Goal: Transaction & Acquisition: Purchase product/service

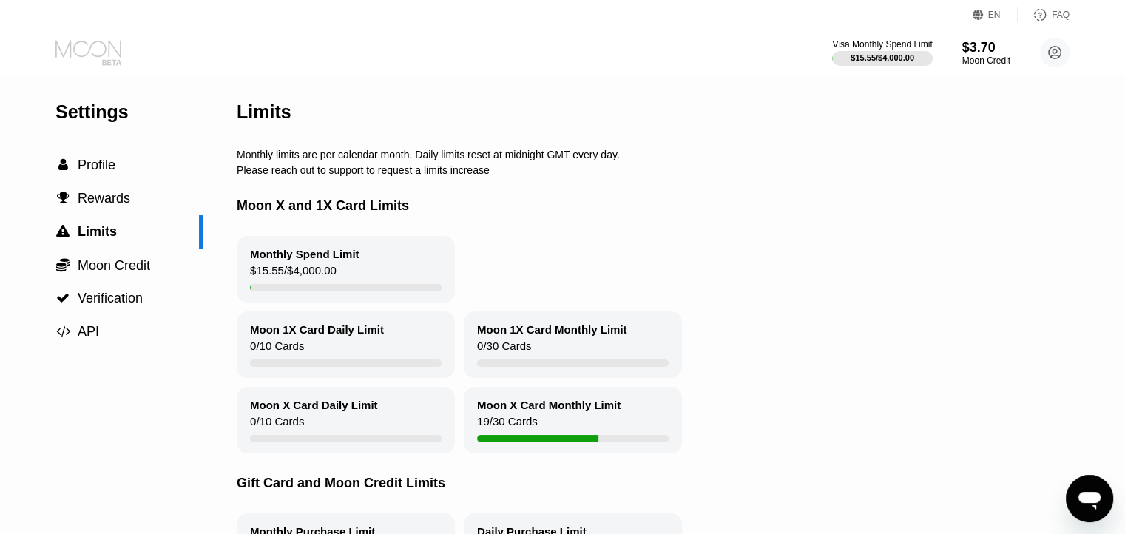
click at [69, 44] on icon at bounding box center [88, 48] width 66 height 17
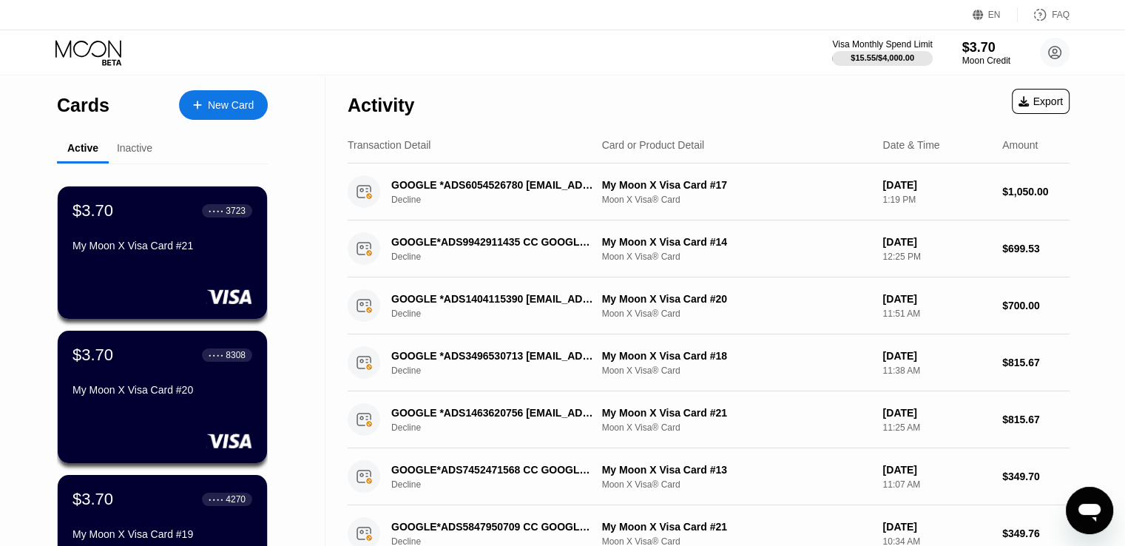
click at [204, 100] on div at bounding box center [205, 105] width 6 height 13
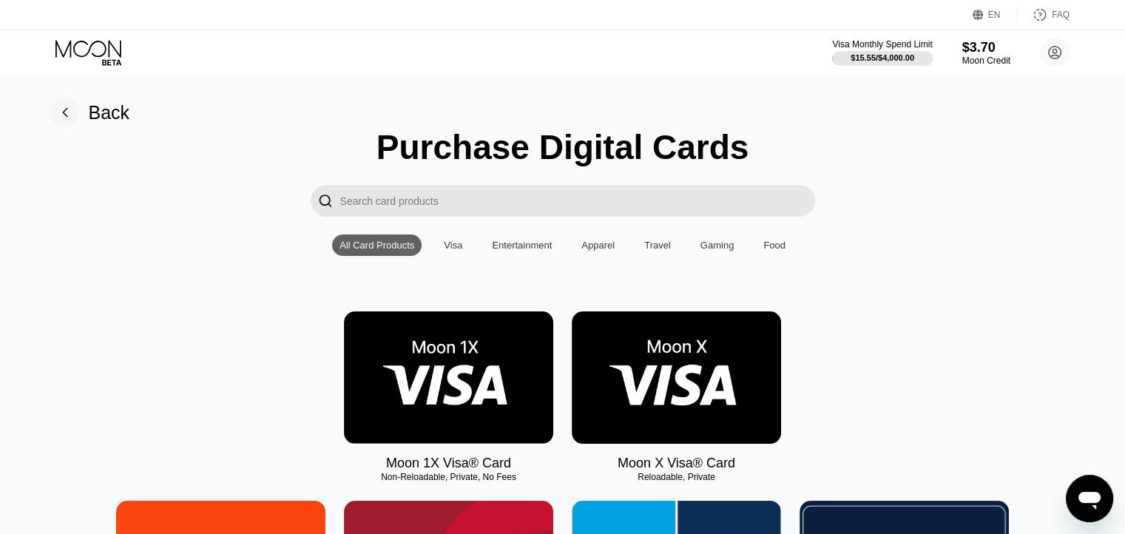
click at [699, 359] on img at bounding box center [676, 377] width 209 height 132
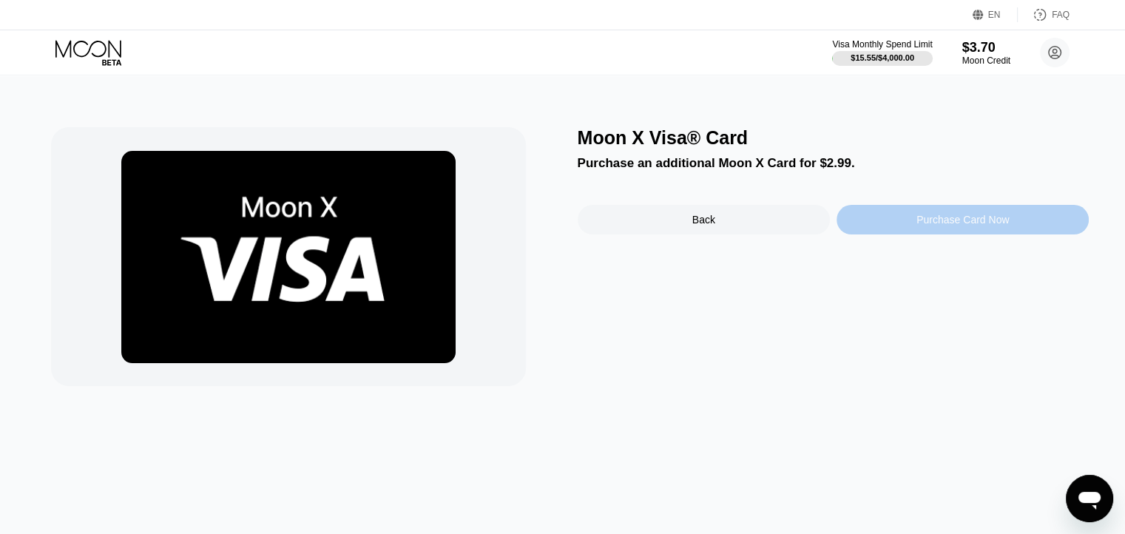
click at [900, 229] on div "Purchase Card Now" at bounding box center [962, 220] width 252 height 30
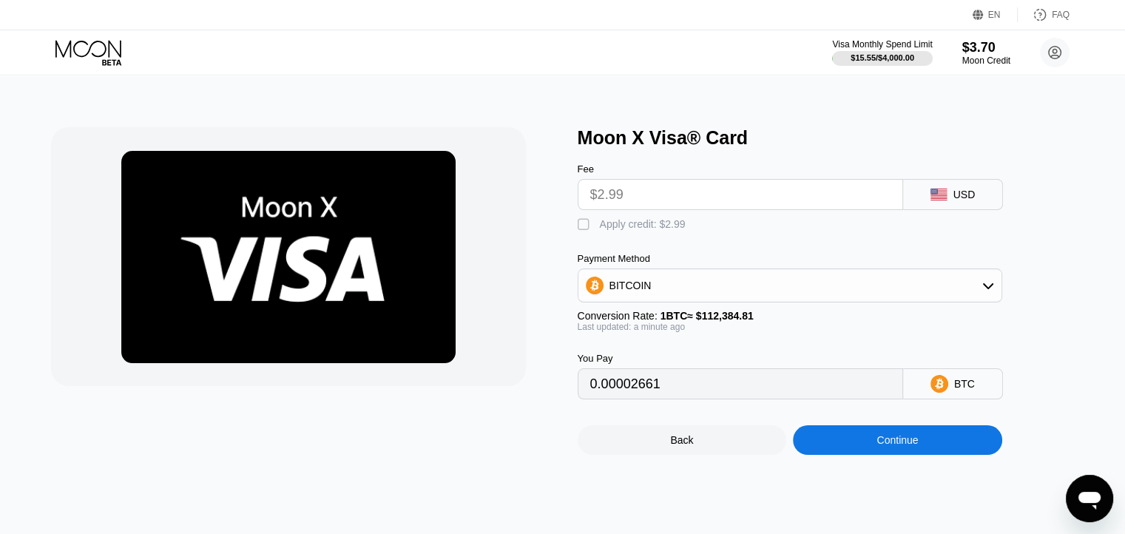
click at [620, 230] on div "Apply credit: $2.99" at bounding box center [643, 224] width 86 height 12
type input "0"
click at [837, 455] on div "Continue" at bounding box center [897, 440] width 209 height 30
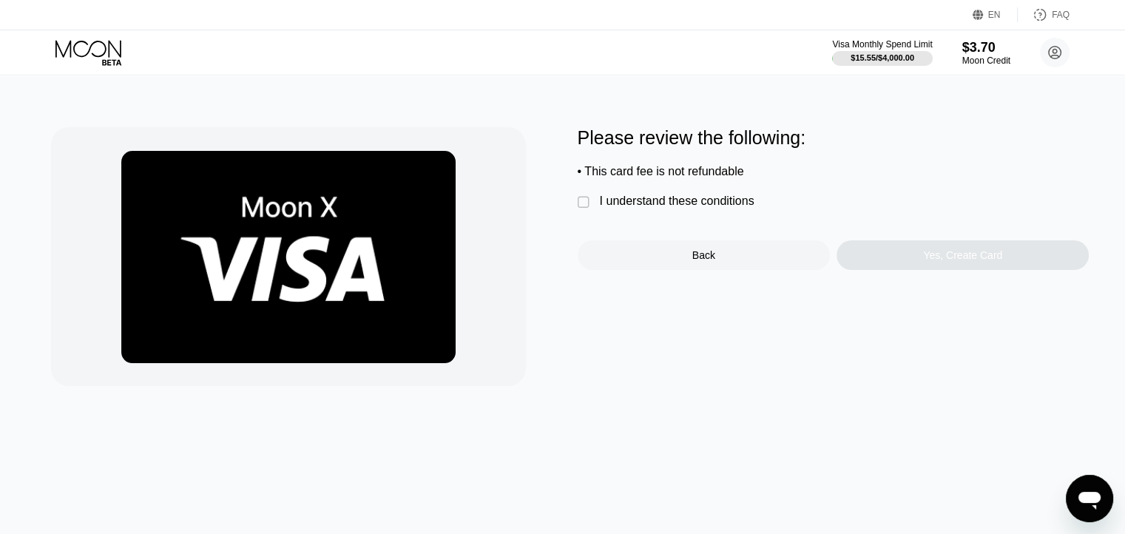
click at [694, 208] on div "I understand these conditions" at bounding box center [677, 200] width 155 height 13
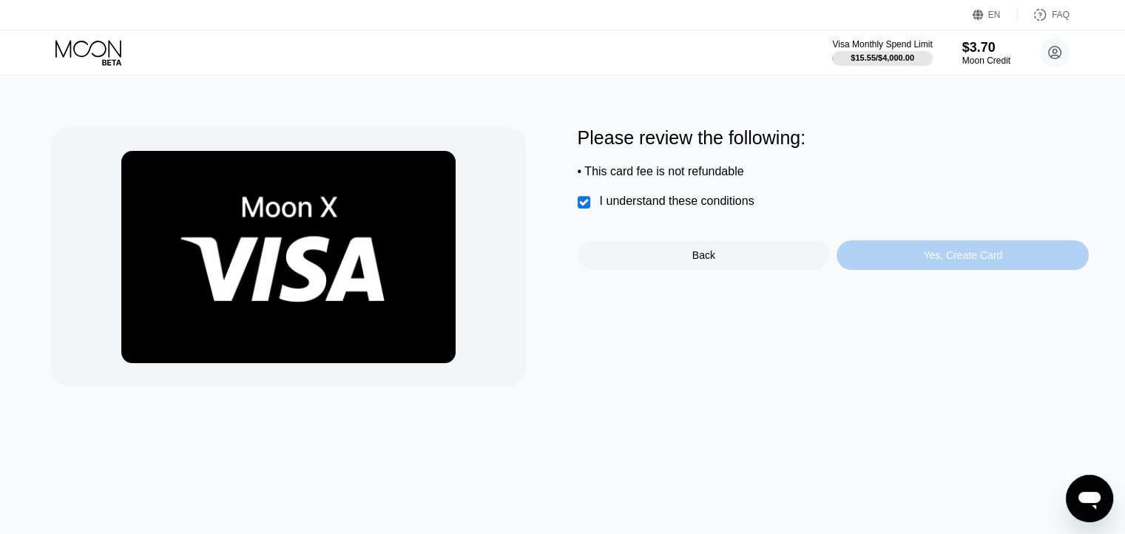
click at [939, 270] on div "Yes, Create Card" at bounding box center [962, 255] width 252 height 30
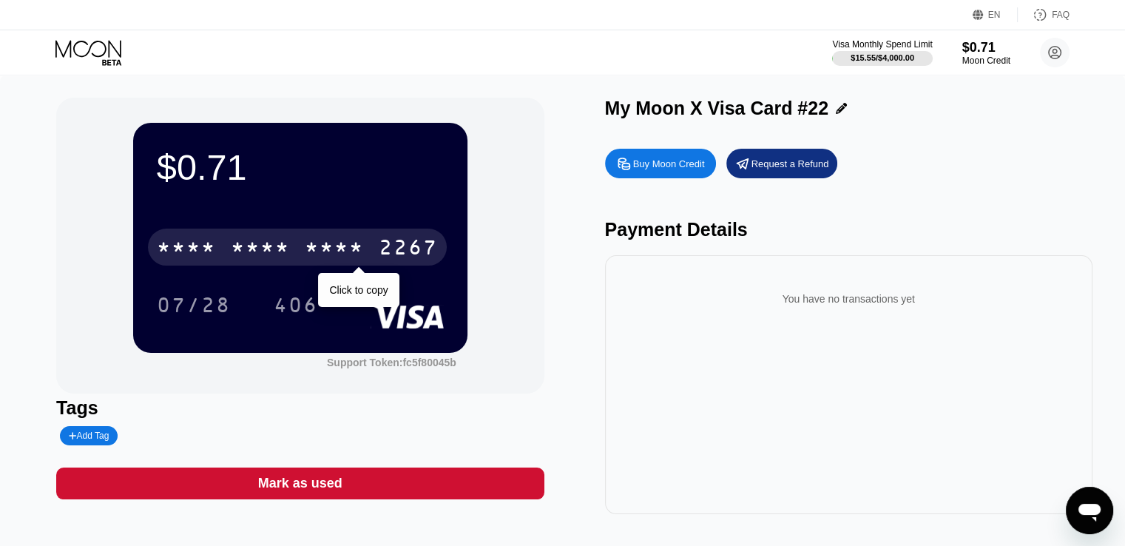
click at [432, 252] on div "2267" at bounding box center [408, 249] width 59 height 24
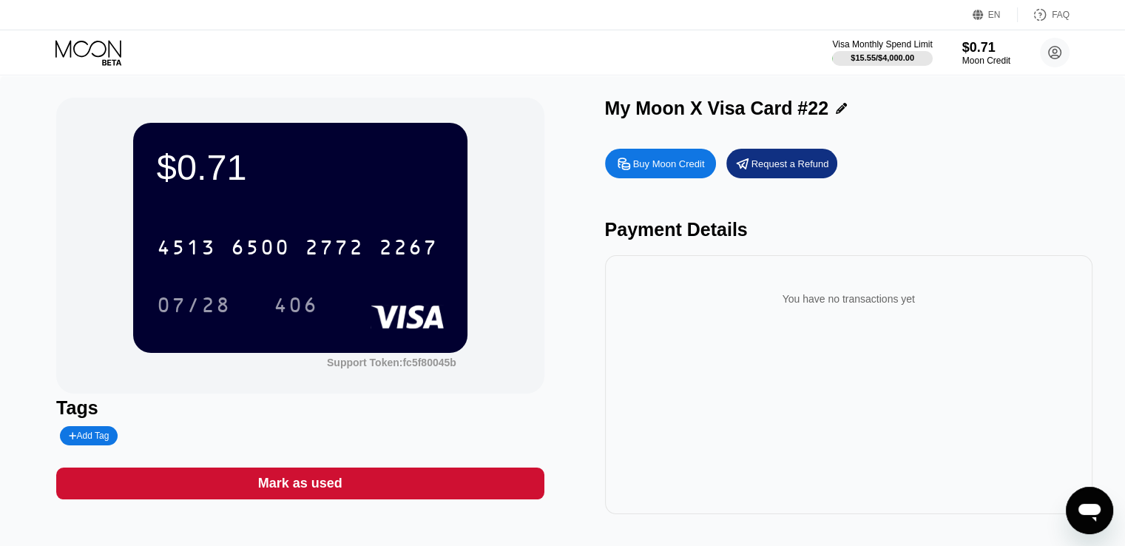
drag, startPoint x: 786, startPoint y: 113, endPoint x: 580, endPoint y: 100, distance: 206.8
click at [580, 100] on div "$0.71 4513 6500 2772 2267 07/28 406 Support Token: fc5f80045b Tags Add Tag Mark…" at bounding box center [562, 306] width 1012 height 416
click at [606, 104] on div "My Moon X Visa Card #22" at bounding box center [716, 108] width 223 height 21
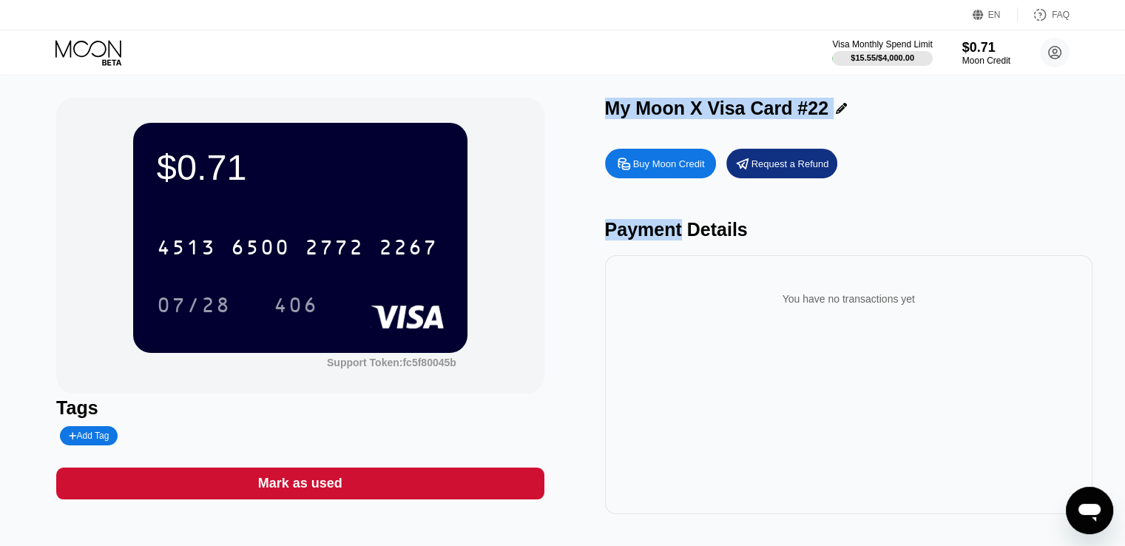
drag, startPoint x: 606, startPoint y: 104, endPoint x: 881, endPoint y: 95, distance: 275.3
click at [861, 98] on div "My Moon X Visa Card #22" at bounding box center [848, 108] width 487 height 21
click at [897, 95] on div "$0.71 4513 6500 2772 2267 07/28 406 Support Token: fc5f80045b Tags Add Tag Mark…" at bounding box center [562, 313] width 1125 height 476
click at [902, 117] on div "My Moon X Visa Card #22" at bounding box center [848, 108] width 487 height 21
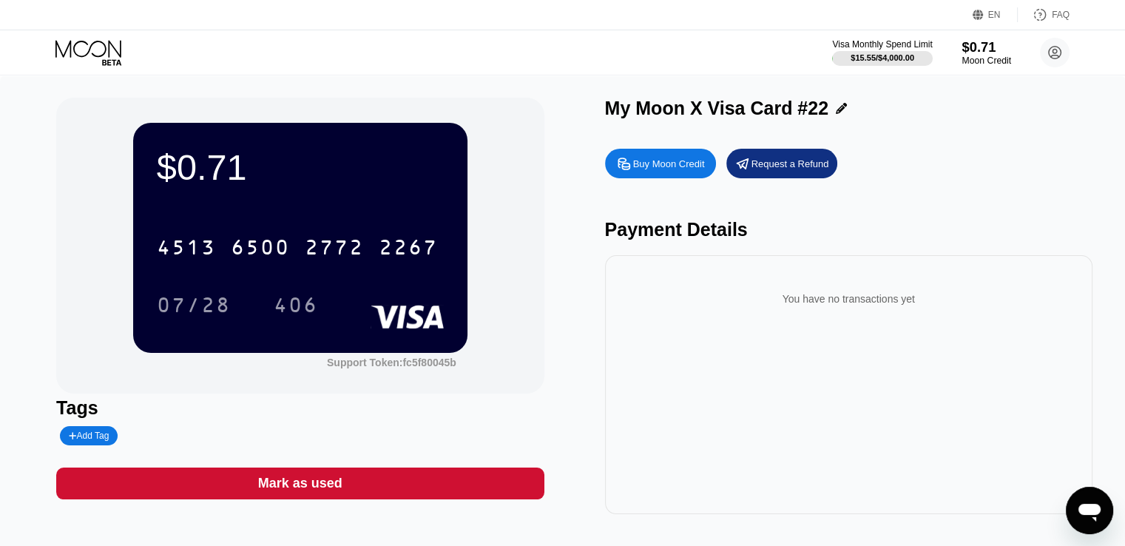
click at [982, 44] on div "$0.71" at bounding box center [986, 47] width 50 height 16
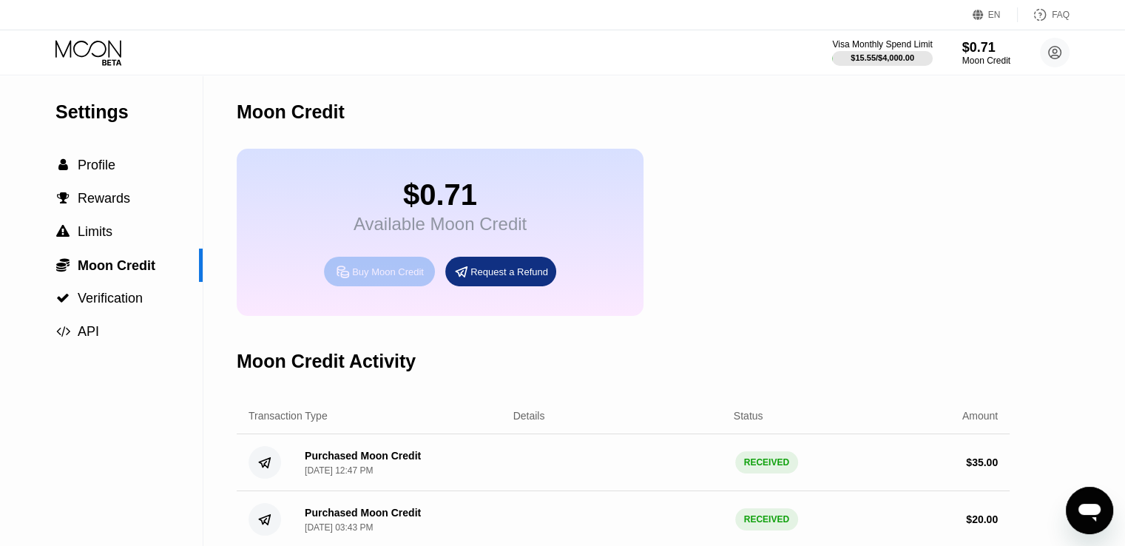
click at [401, 278] on div "Buy Moon Credit" at bounding box center [388, 271] width 72 height 13
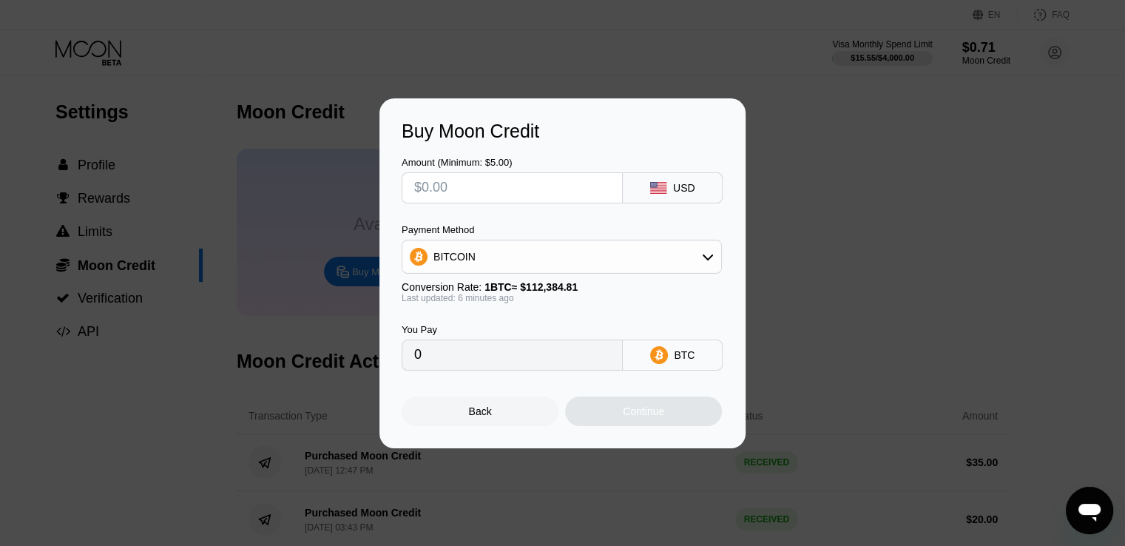
click at [556, 279] on div "Payment Method BITCOIN Conversion Rate: 1 BTC ≈ $112,384.81 Last updated: 6 min…" at bounding box center [562, 263] width 320 height 79
click at [558, 264] on div "BITCOIN" at bounding box center [561, 257] width 319 height 30
click at [495, 322] on div "USDT on TRON" at bounding box center [561, 330] width 311 height 30
type input "0.00"
click at [479, 175] on input "text" at bounding box center [512, 188] width 196 height 30
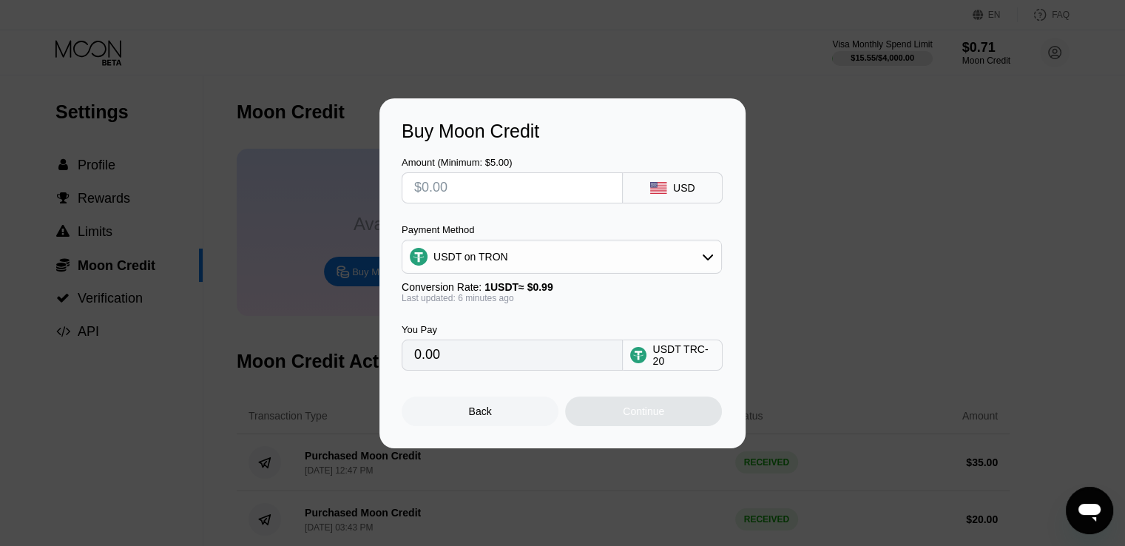
type input "$5"
type input "5.05"
type input "$5"
click at [623, 417] on div "Continue" at bounding box center [643, 411] width 41 height 12
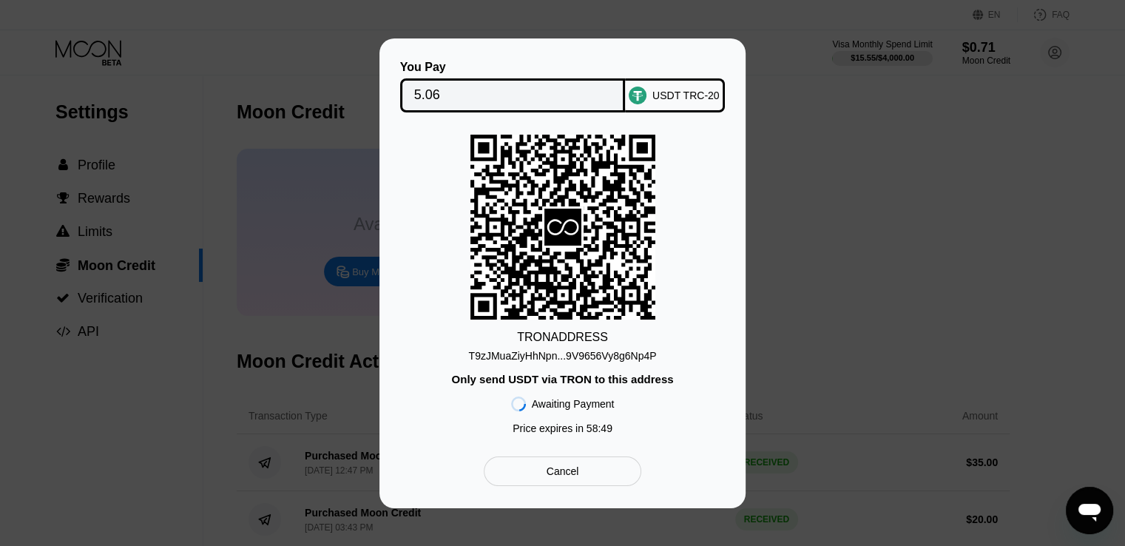
click at [600, 362] on div "TRON ADDRESS T9zJMuaZiyHhNpn...9V9656Vy8g6Np4P Only send USDT via TRON to this …" at bounding box center [563, 288] width 322 height 307
click at [603, 353] on div "T9zJMuaZiyHhNpn...9V9656Vy8g6Np4P" at bounding box center [563, 356] width 188 height 12
click at [431, 92] on input "5.06" at bounding box center [512, 96] width 197 height 30
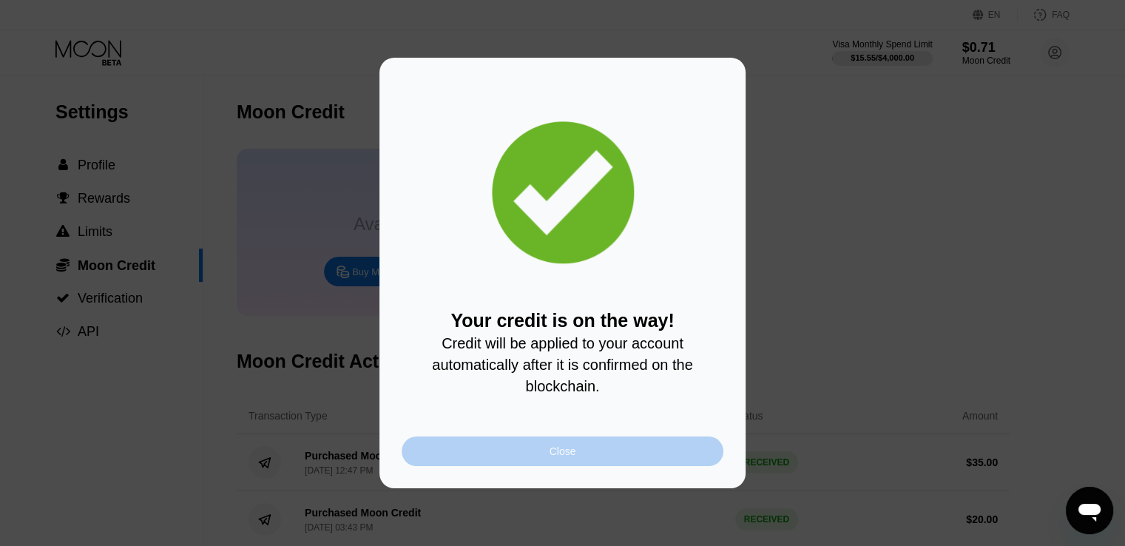
click at [485, 450] on div "Close" at bounding box center [563, 451] width 322 height 30
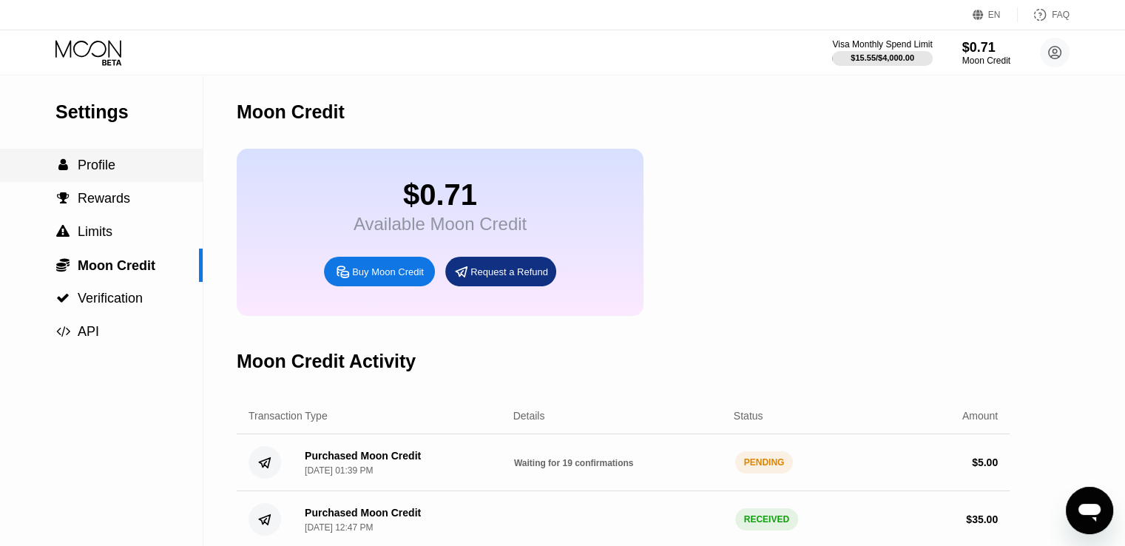
click at [95, 161] on span "Profile" at bounding box center [97, 165] width 38 height 15
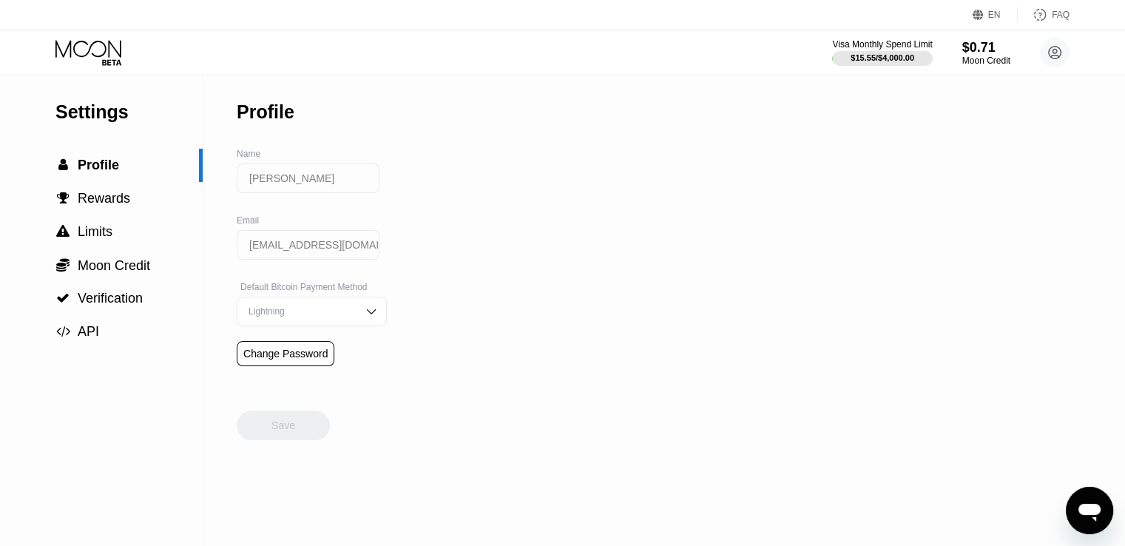
click at [107, 56] on icon at bounding box center [89, 53] width 69 height 26
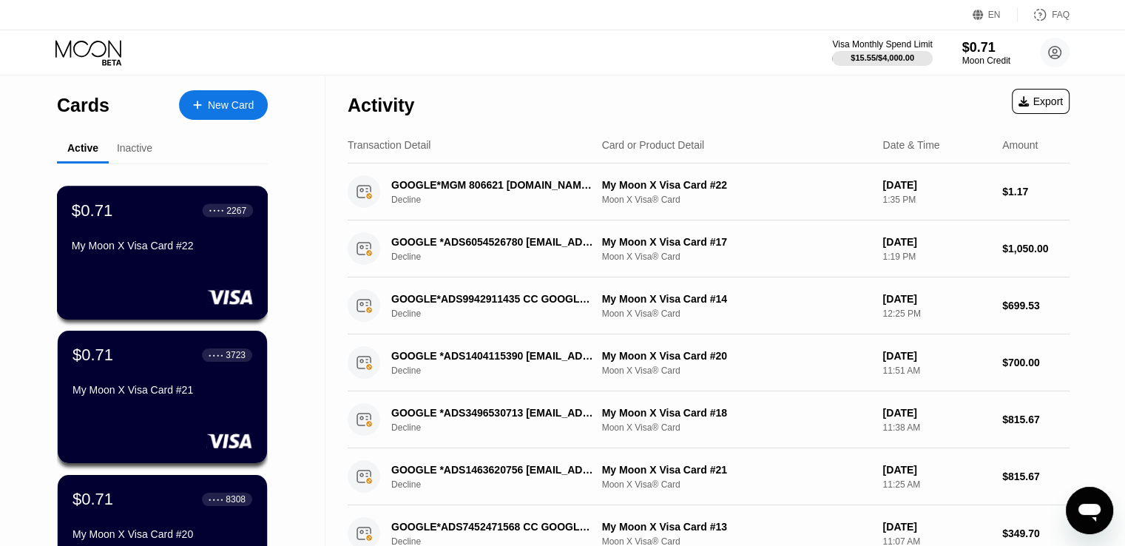
click at [143, 229] on div "$0.71 ● ● ● ● 2267 My Moon X Visa Card #22" at bounding box center [162, 228] width 181 height 57
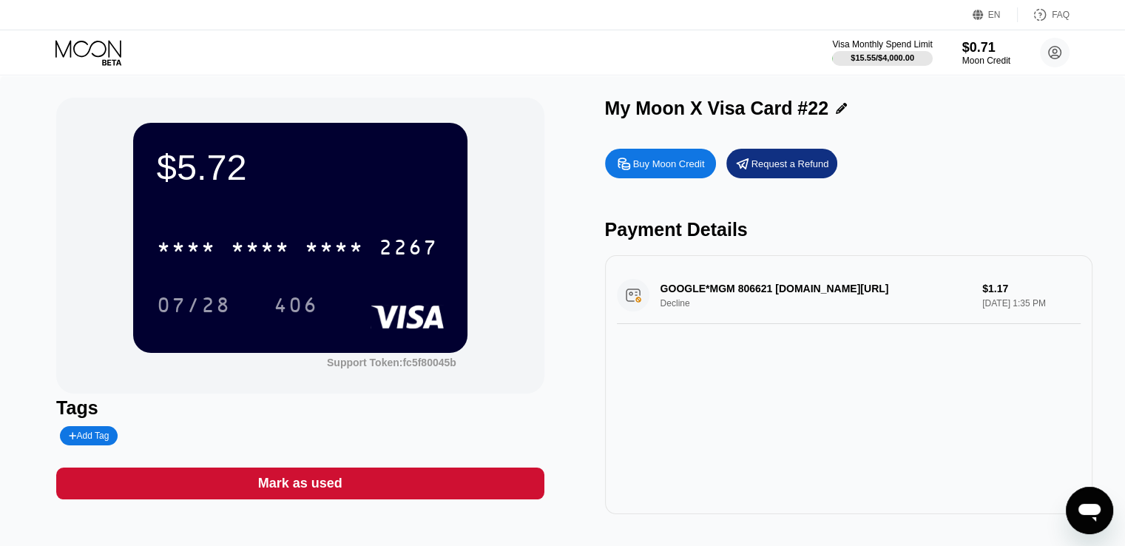
click at [886, 137] on div "My Moon X Visa Card #22 Buy Moon Credit Request a Refund Payment Details GOOGLE…" at bounding box center [848, 306] width 487 height 416
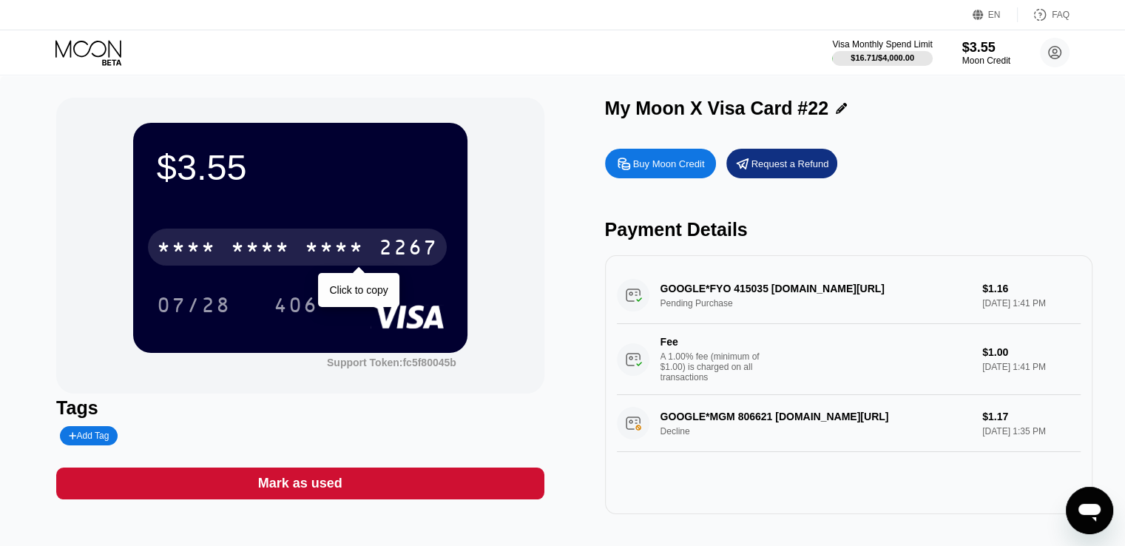
click at [411, 252] on div "2267" at bounding box center [408, 249] width 59 height 24
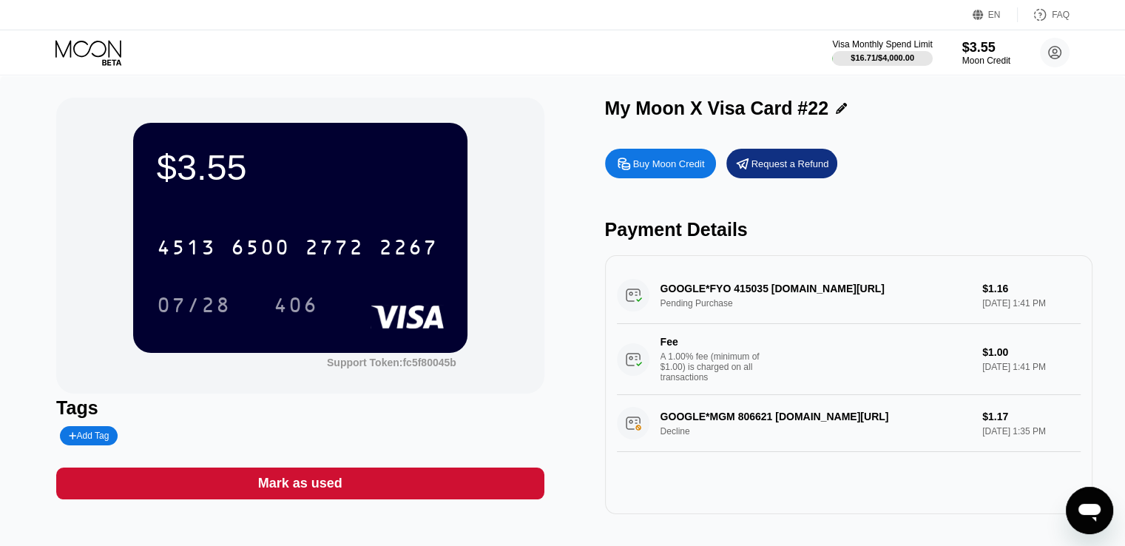
click at [952, 147] on div "Buy Moon Credit Request a Refund Payment Details GOOGLE*FYO 415035 [DOMAIN_NAME…" at bounding box center [848, 327] width 487 height 373
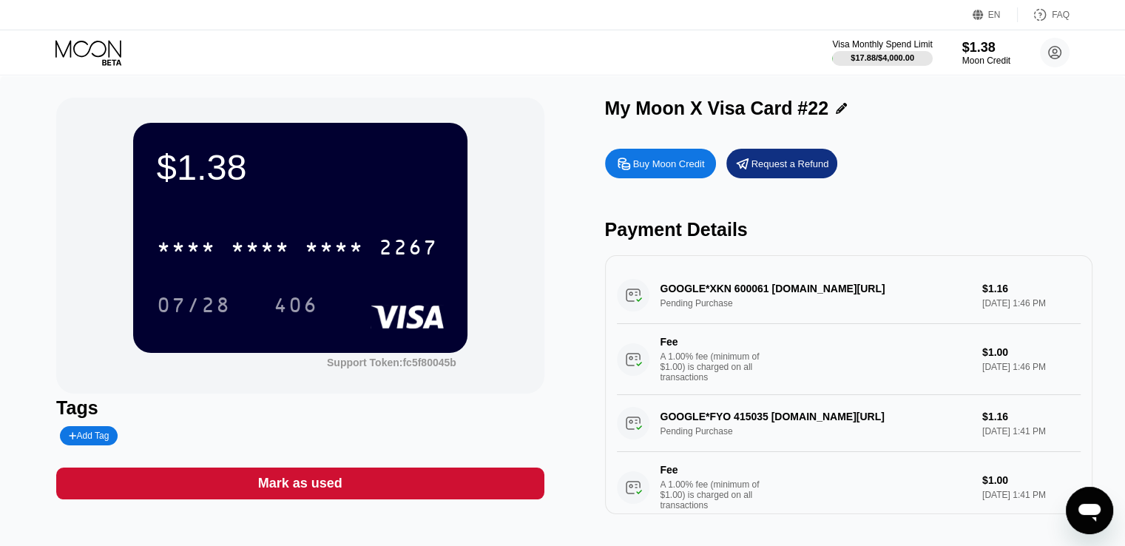
click at [69, 130] on div "$1.38 * * * * * * * * * * * * 2267 07/28 406 Support Token: fc5f80045b" at bounding box center [299, 246] width 487 height 296
click at [575, 69] on div "Visa Monthly Spend Limit $17.88 / $4,000.00 $1.38 Moon Credit [PERSON_NAME] [EM…" at bounding box center [562, 52] width 1125 height 44
click at [1065, 49] on circle at bounding box center [1055, 53] width 30 height 30
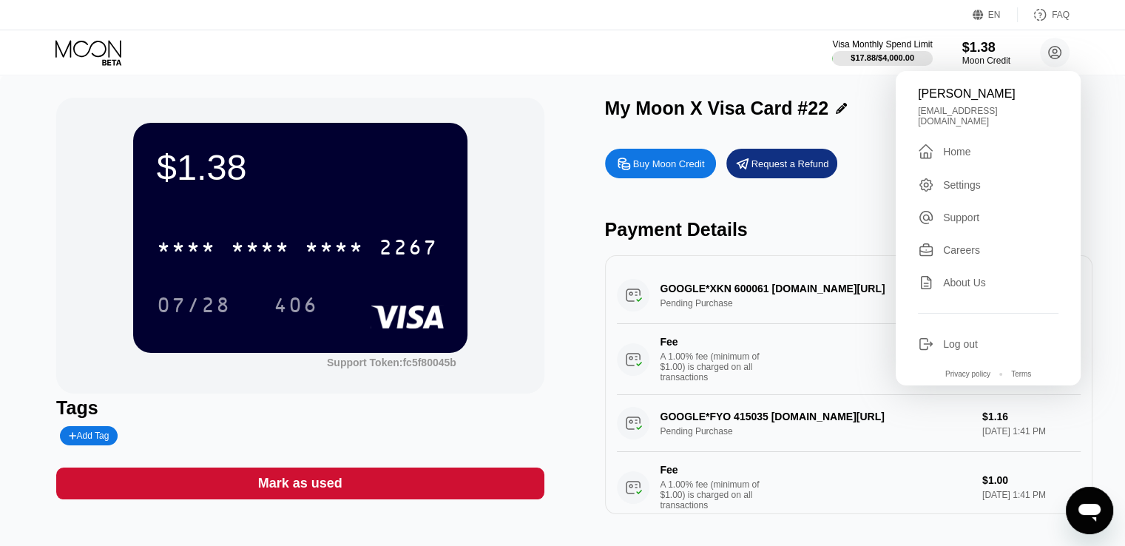
click at [967, 179] on div "Settings" at bounding box center [962, 185] width 38 height 12
